Goal: Navigation & Orientation: Find specific page/section

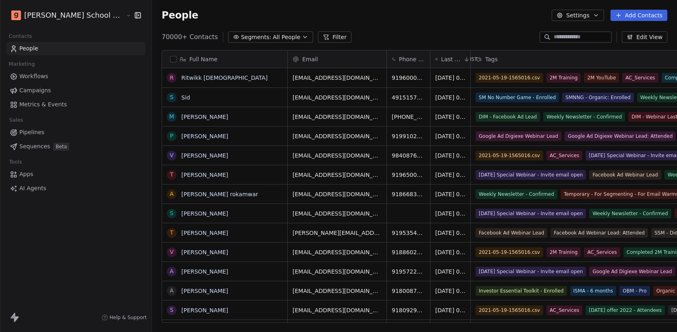
scroll to position [292, 555]
click at [85, 18] on html "[PERSON_NAME] School of Finance LLP Contacts People Marketing Workflows Campaig…" at bounding box center [338, 166] width 677 height 332
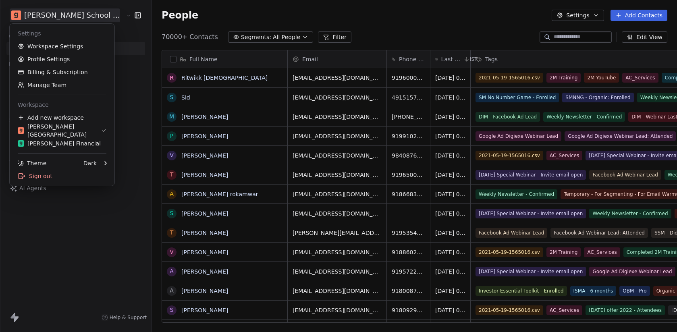
click at [80, 18] on html "[PERSON_NAME] School of Finance LLP Contacts People Marketing Workflows Campaig…" at bounding box center [338, 166] width 677 height 332
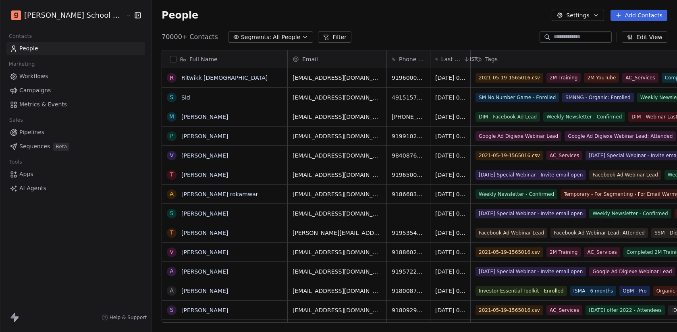
click at [48, 77] on link "Workflows" at bounding box center [75, 76] width 139 height 13
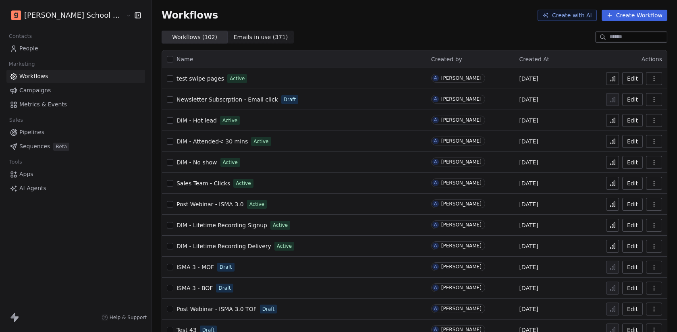
click at [188, 98] on span "Newsletter Subscrption - Email click" at bounding box center [228, 99] width 102 height 6
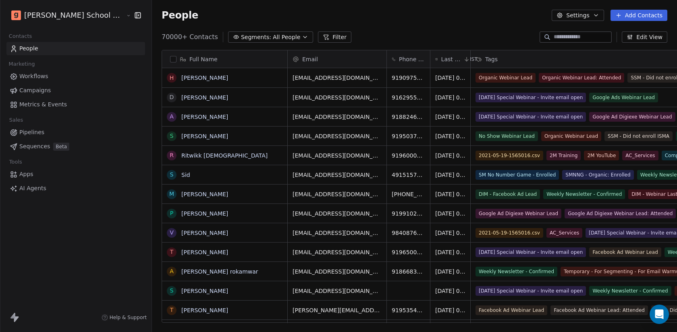
scroll to position [292, 555]
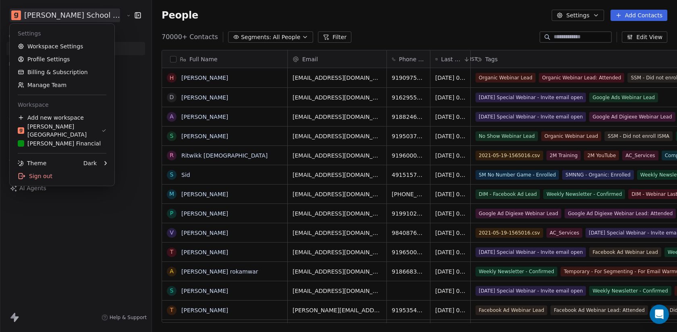
click at [78, 15] on html "Goela School of Finance LLP Contacts People Marketing Workflows Campaigns Metri…" at bounding box center [338, 166] width 677 height 332
click at [303, 13] on html "Goela School of Finance LLP Contacts People Marketing Workflows Campaigns Metri…" at bounding box center [338, 166] width 677 height 332
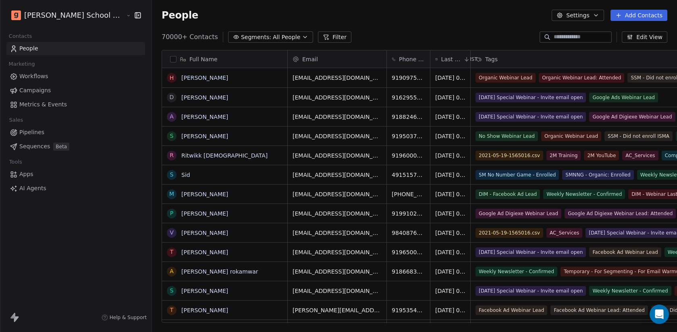
click at [56, 92] on link "Campaigns" at bounding box center [75, 90] width 139 height 13
